Goal: Information Seeking & Learning: Check status

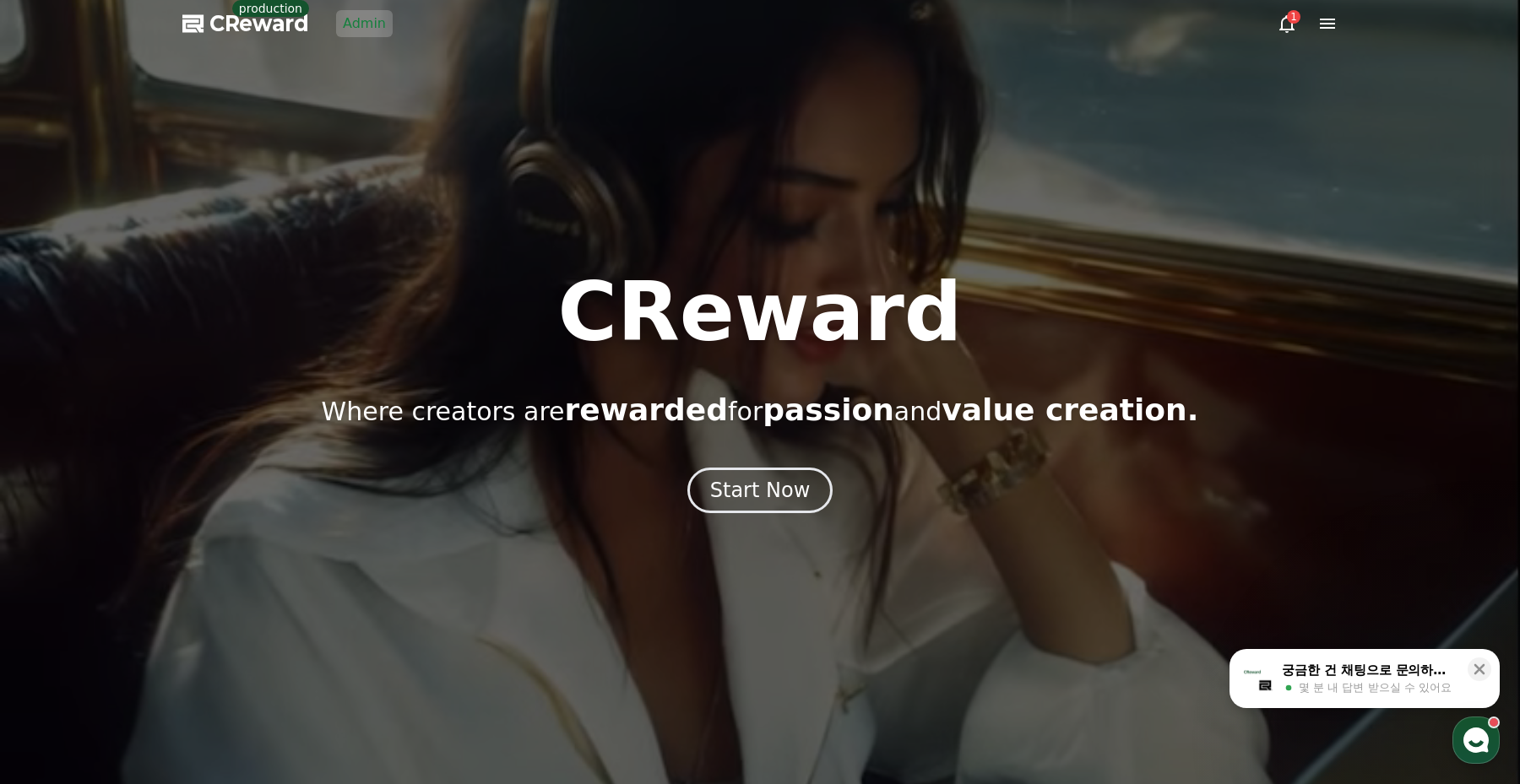
click at [347, 19] on link "Admin" at bounding box center [364, 23] width 57 height 27
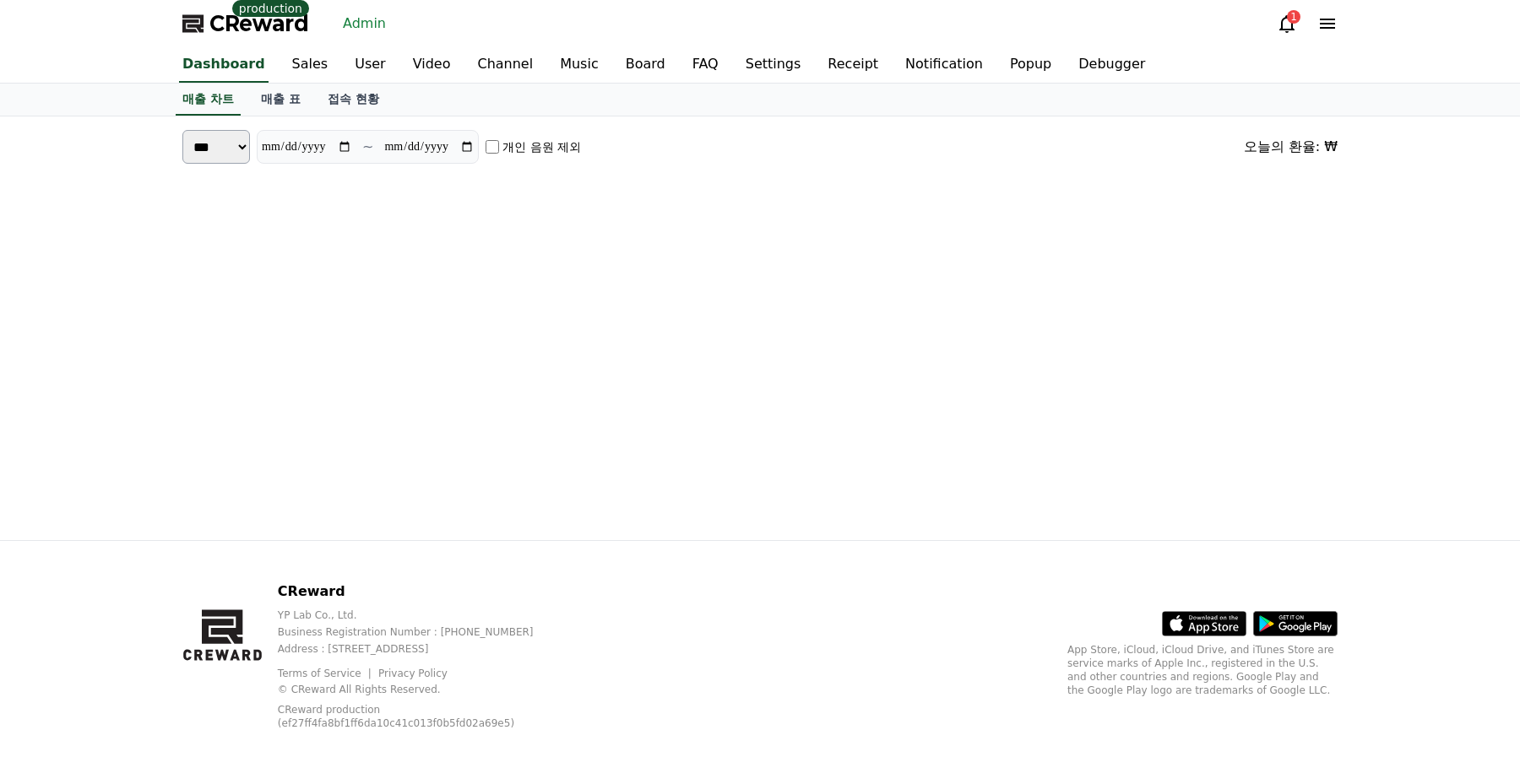
click at [538, 115] on div "매출 차트 매출 표 접속 현황" at bounding box center [760, 99] width 1182 height 32
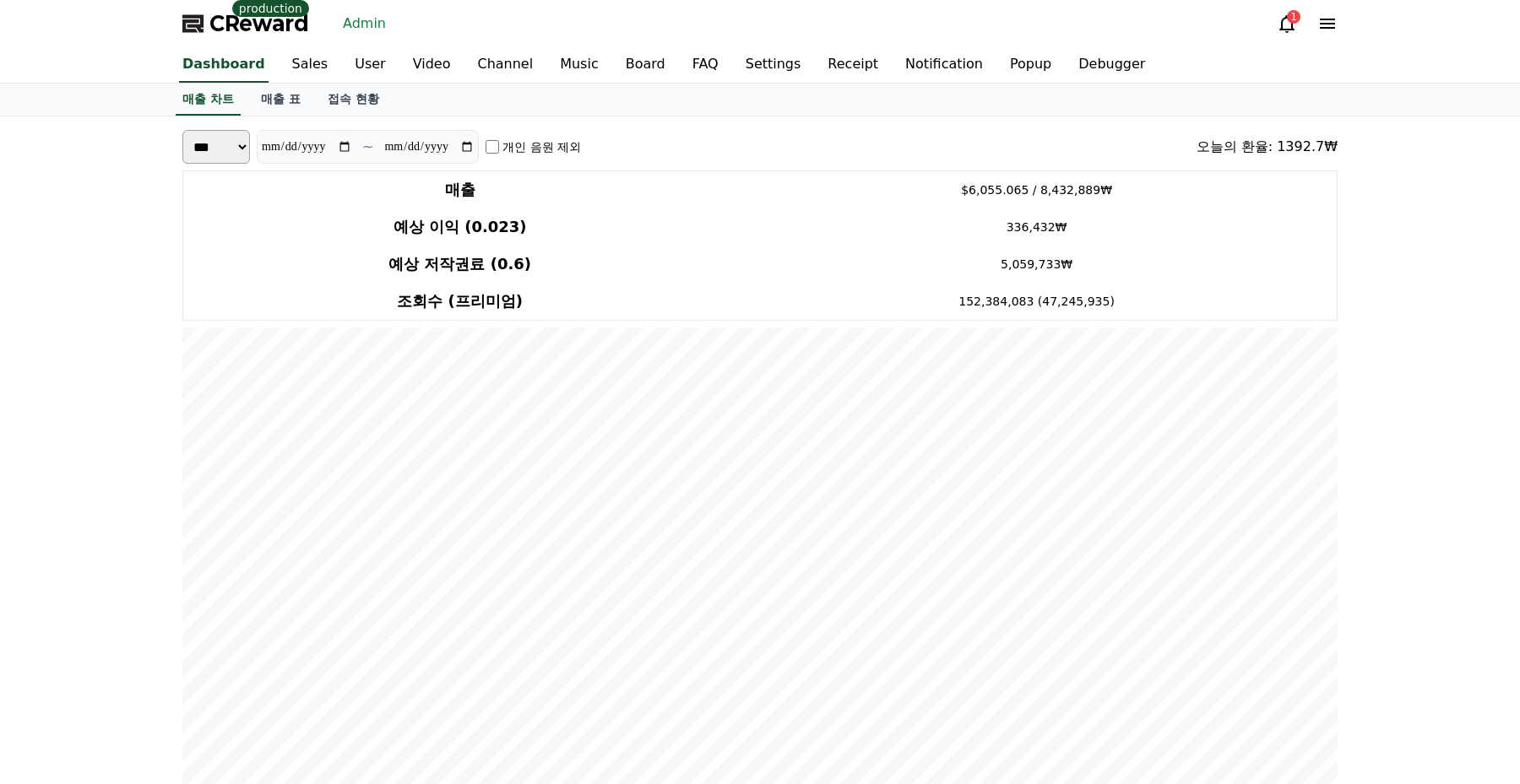
click at [824, 156] on div "**********" at bounding box center [760, 147] width 1156 height 34
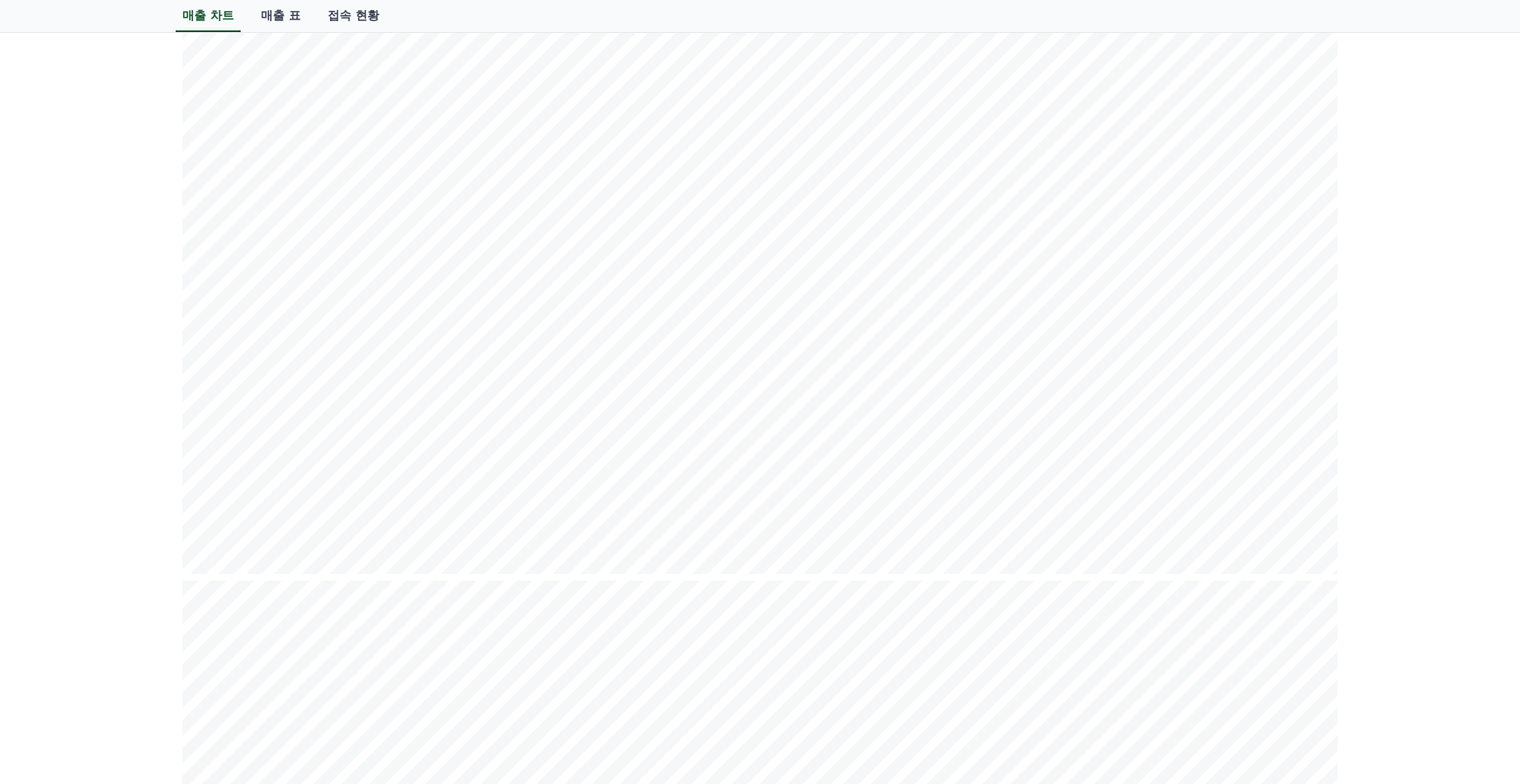
drag, startPoint x: 1497, startPoint y: 285, endPoint x: 1466, endPoint y: 304, distance: 36.4
